Goal: Transaction & Acquisition: Subscribe to service/newsletter

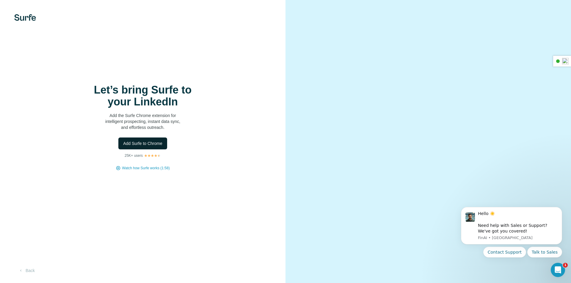
click at [162, 142] on span "Add Surfe to Chrome" at bounding box center [142, 144] width 39 height 6
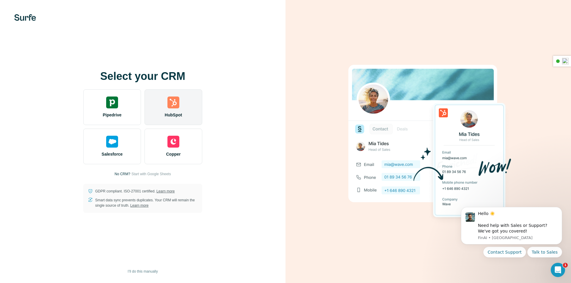
click at [170, 115] on span "HubSpot" at bounding box center [173, 115] width 17 height 6
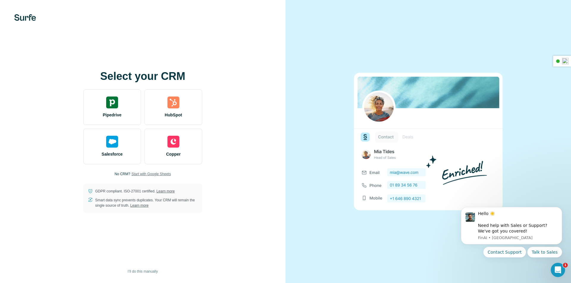
click at [166, 174] on span "Start with Google Sheets" at bounding box center [151, 174] width 40 height 5
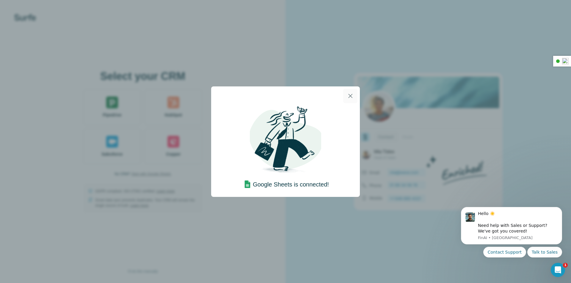
click at [350, 102] on button "button" at bounding box center [350, 96] width 14 height 14
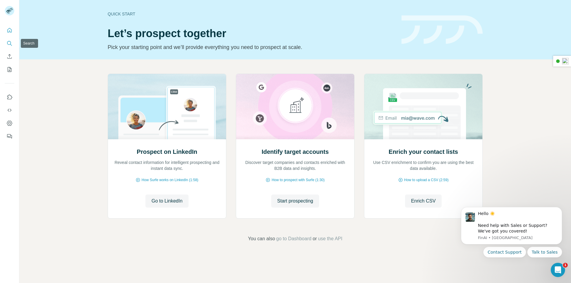
click at [13, 44] on button "Search" at bounding box center [10, 43] width 10 height 11
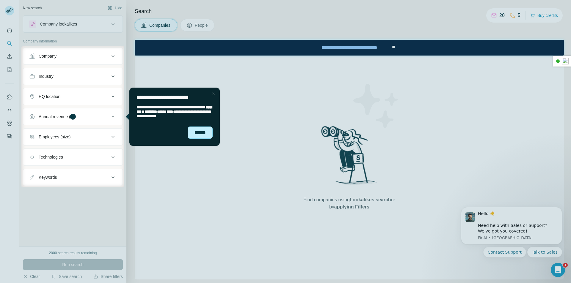
click at [198, 128] on div "******" at bounding box center [200, 133] width 25 height 12
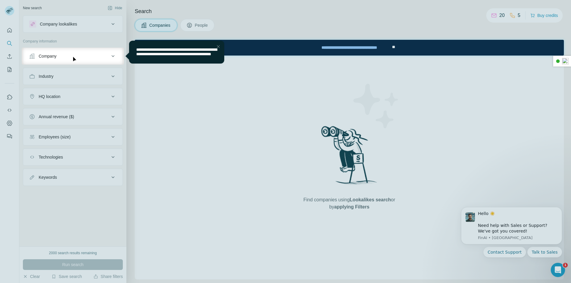
click at [217, 46] on div "Close Step" at bounding box center [218, 46] width 7 height 7
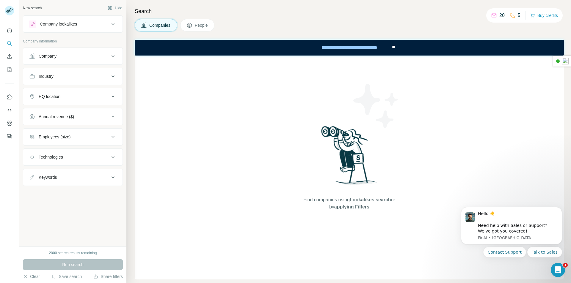
click at [205, 23] on span "People" at bounding box center [202, 25] width 14 height 6
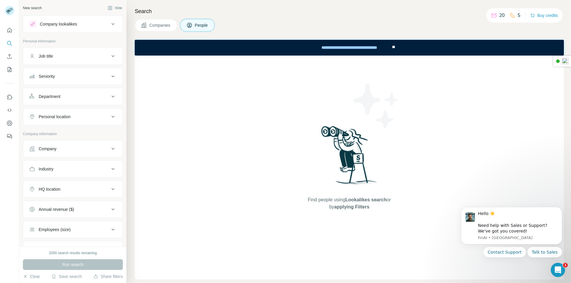
click at [89, 25] on div "Company lookalikes" at bounding box center [69, 24] width 80 height 7
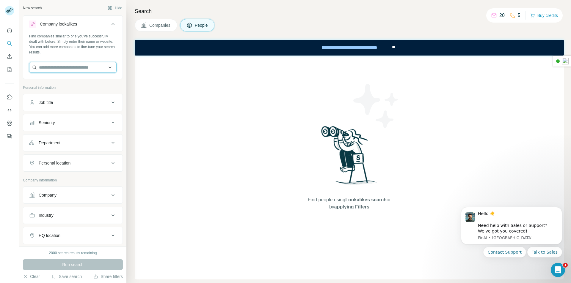
click at [85, 67] on input "text" at bounding box center [72, 67] width 87 height 11
click at [150, 82] on div "Find people using Lookalikes search or by applying Filters" at bounding box center [349, 168] width 429 height 224
click at [55, 63] on input "text" at bounding box center [72, 67] width 87 height 11
type input "*****"
click at [132, 100] on div "Search Companies People Find people using Lookalikes search or by applying Filt…" at bounding box center [348, 141] width 445 height 283
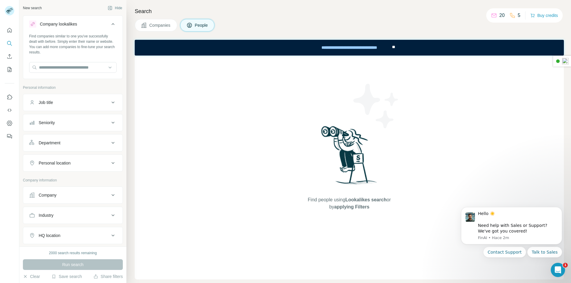
click at [84, 100] on div "Job title" at bounding box center [69, 103] width 80 height 6
click at [9, 96] on icon "Use Surfe on LinkedIn" at bounding box center [10, 97] width 6 height 6
